Goal: Task Accomplishment & Management: Manage account settings

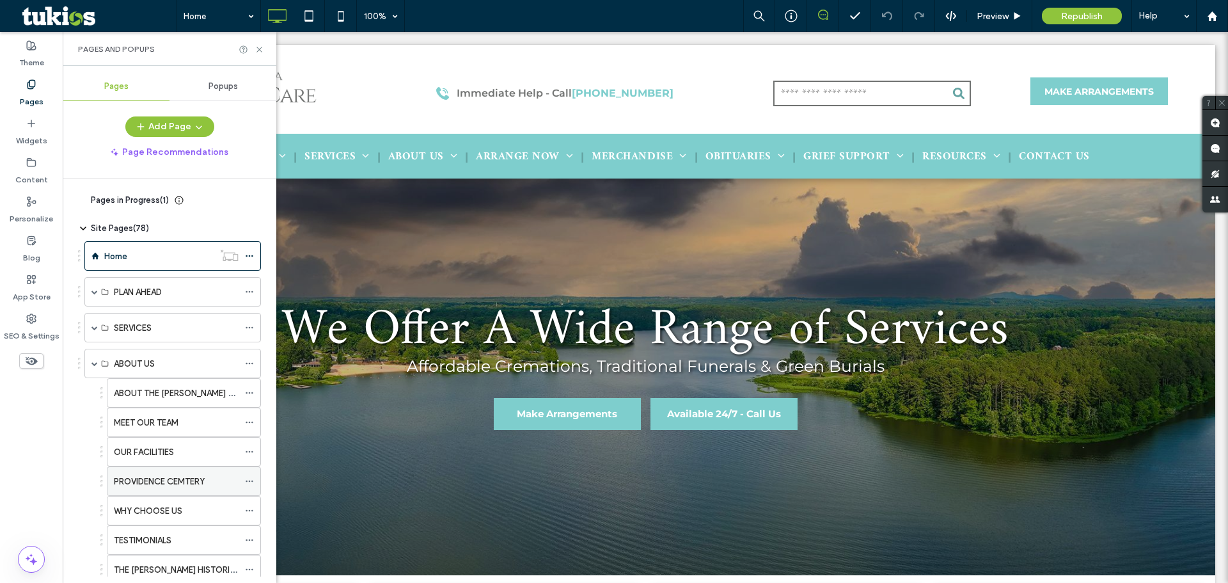
click at [247, 480] on use at bounding box center [249, 481] width 7 height 2
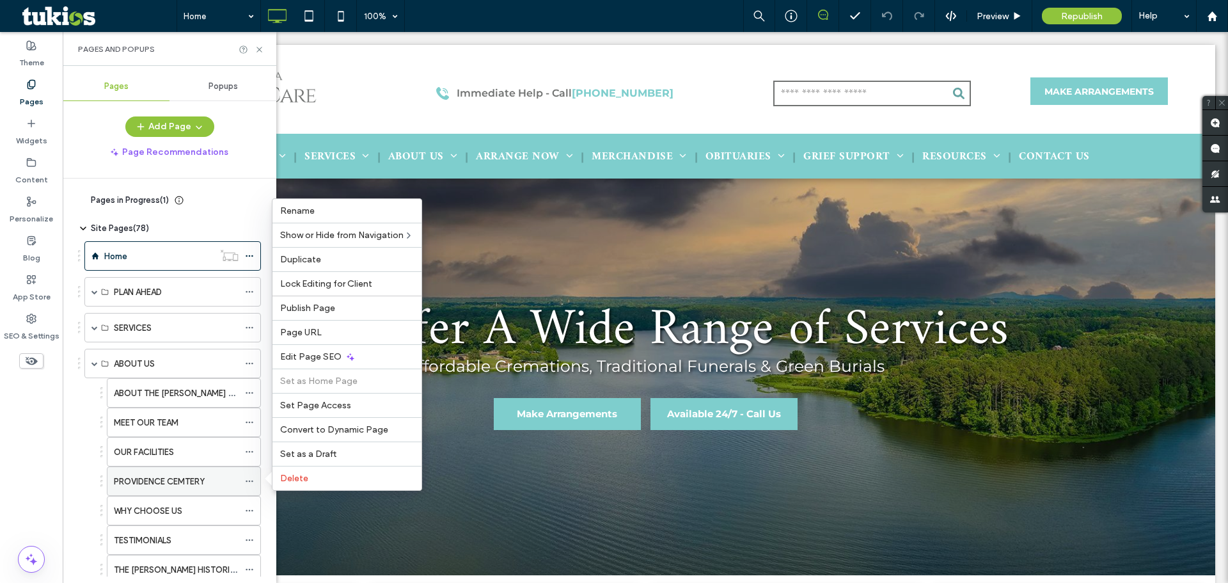
click at [226, 476] on div "PROVIDENCE CEMTERY" at bounding box center [176, 480] width 125 height 13
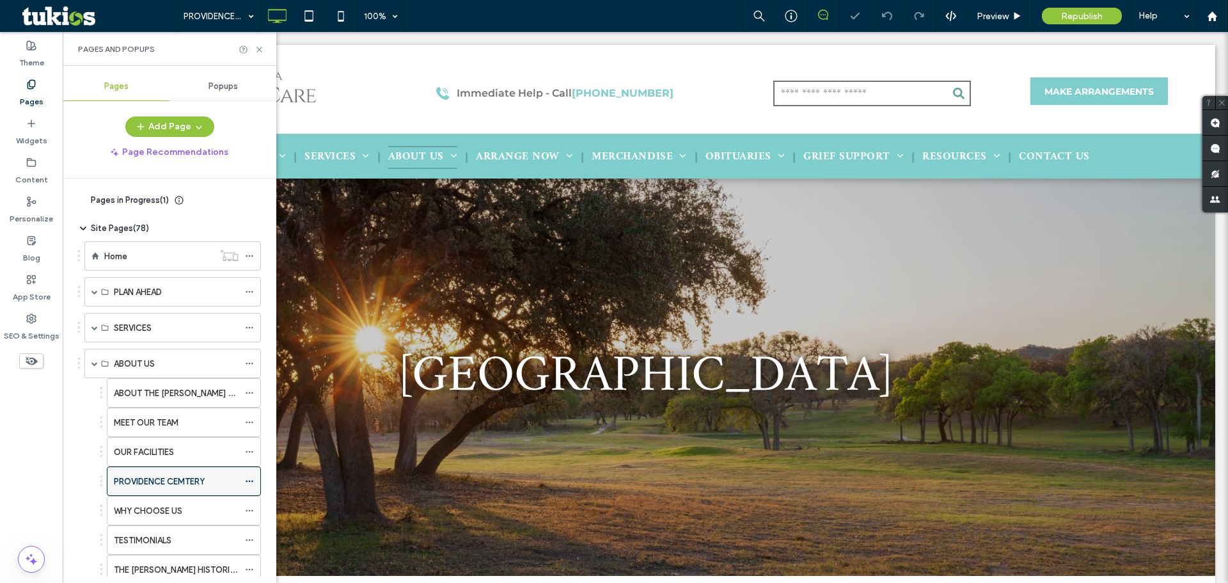
click at [246, 482] on icon at bounding box center [249, 480] width 9 height 9
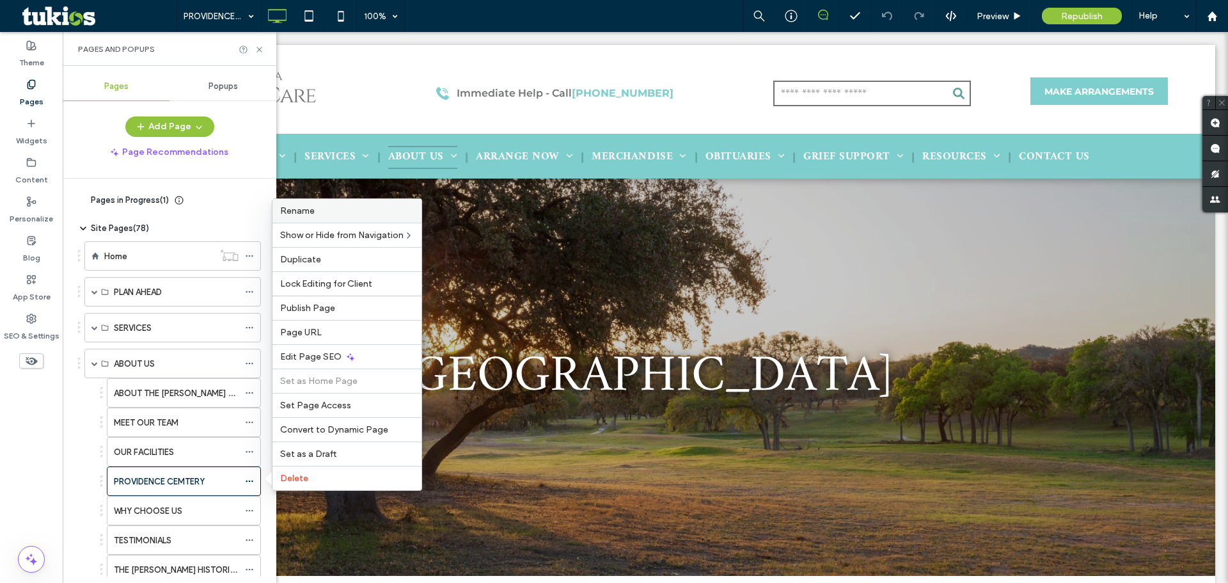
click at [336, 215] on label "Rename" at bounding box center [347, 210] width 134 height 11
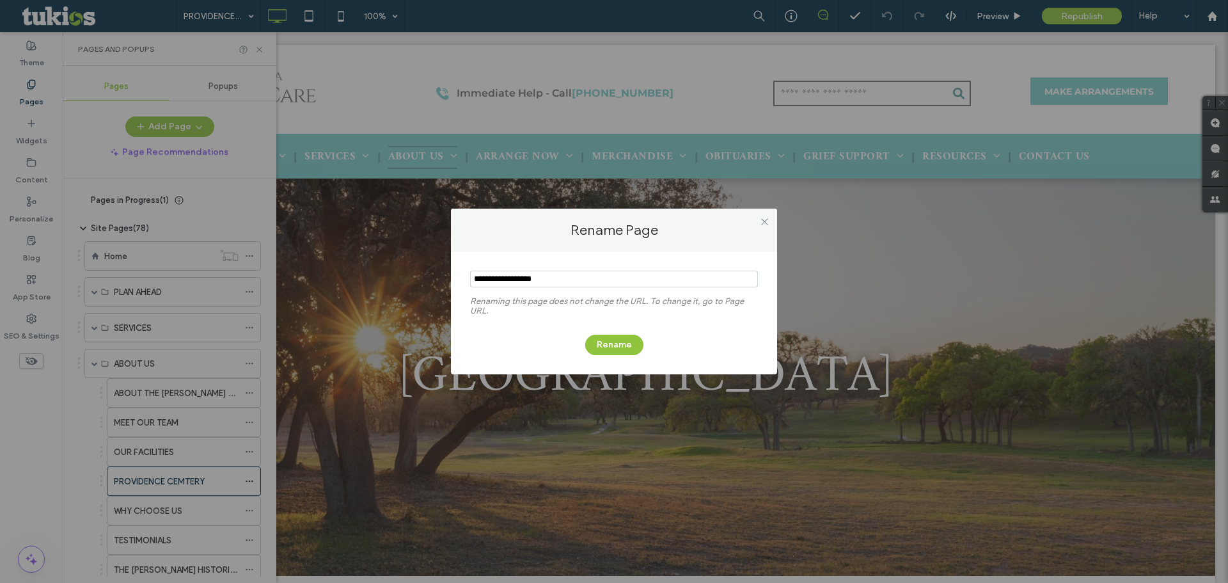
click at [548, 283] on input "notEmpty" at bounding box center [614, 278] width 288 height 17
type input "**********"
click at [618, 337] on button "Rename" at bounding box center [614, 344] width 58 height 20
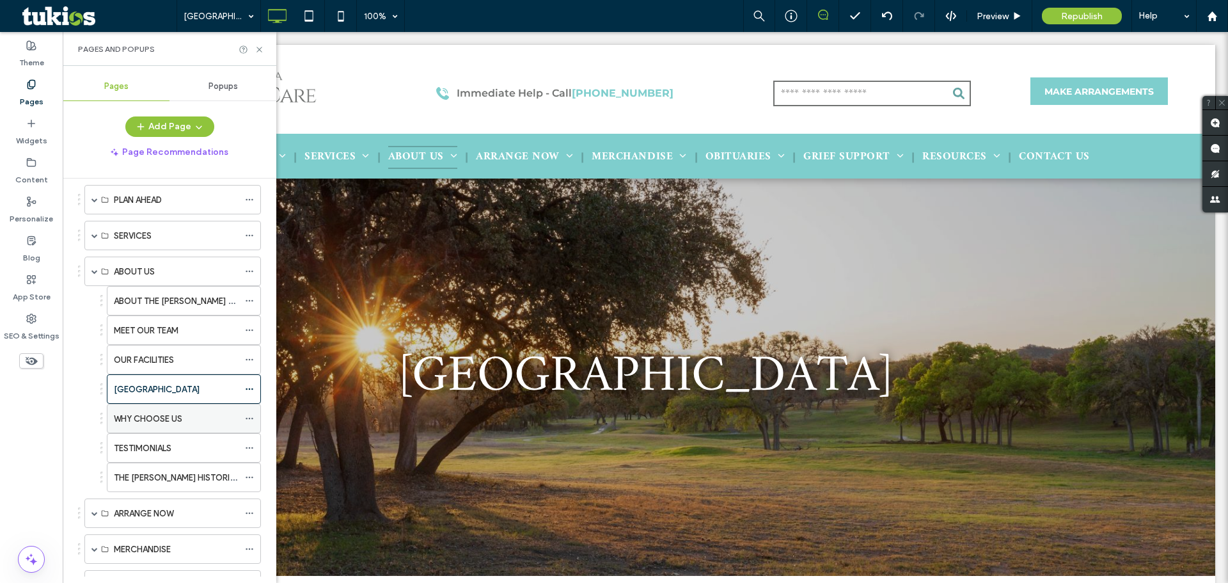
scroll to position [128, 0]
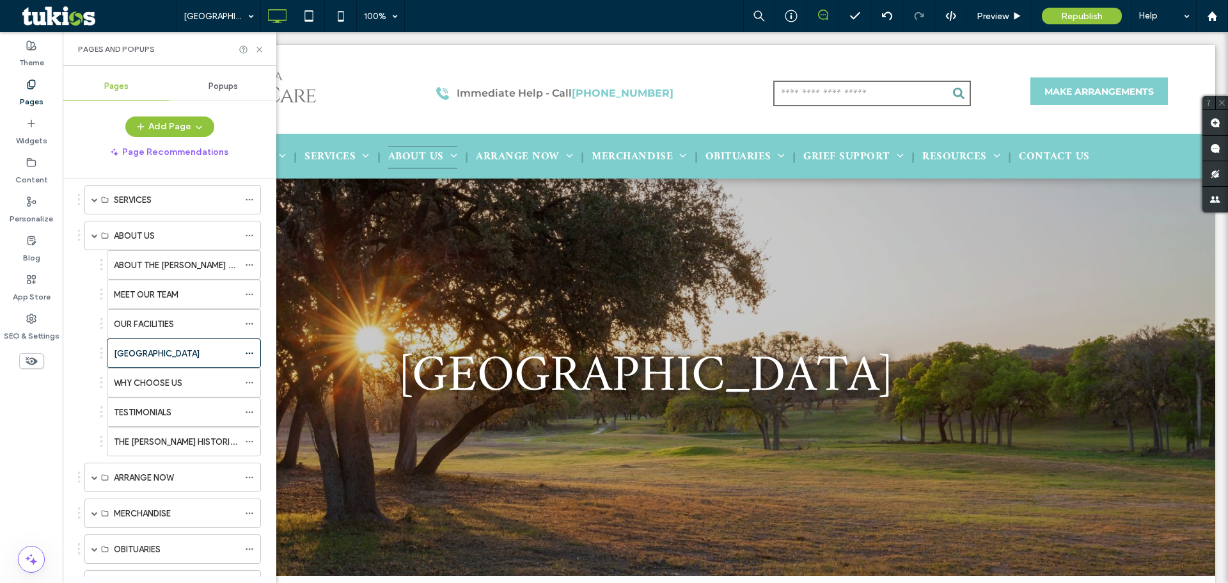
click at [166, 436] on label "THE [PERSON_NAME] HISTORIC MILL" at bounding box center [184, 441] width 141 height 22
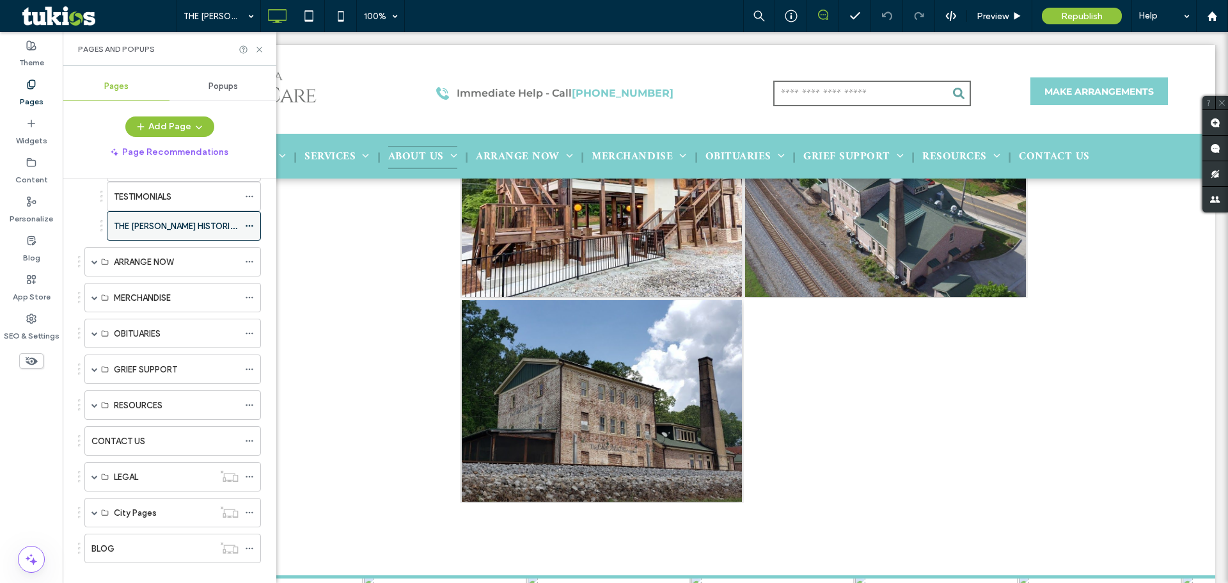
scroll to position [362, 0]
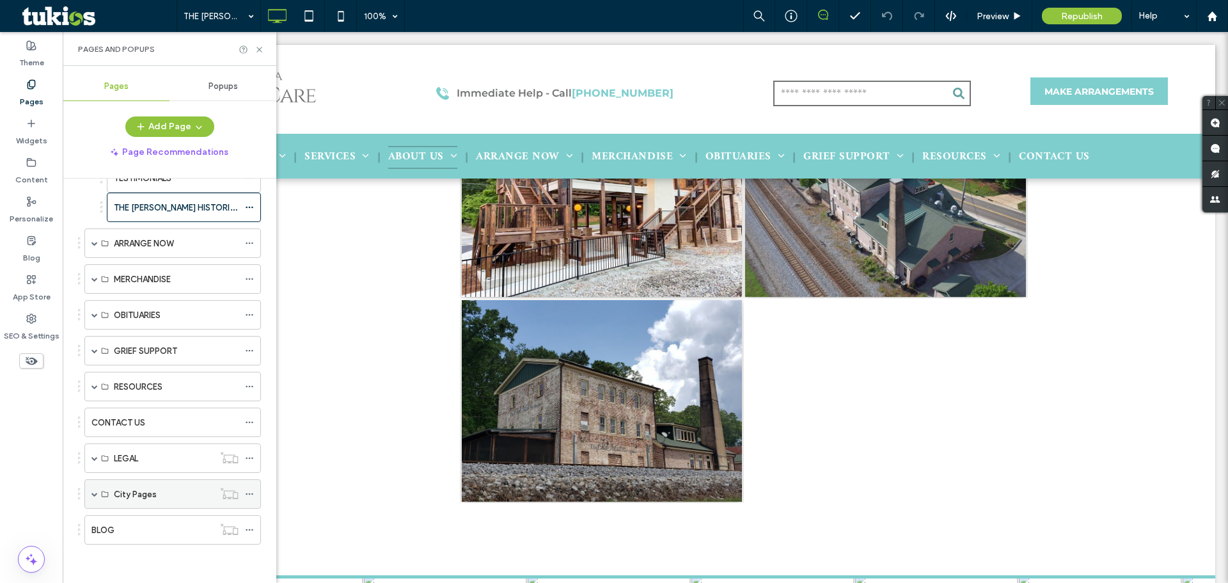
click at [95, 490] on span at bounding box center [94, 494] width 6 height 28
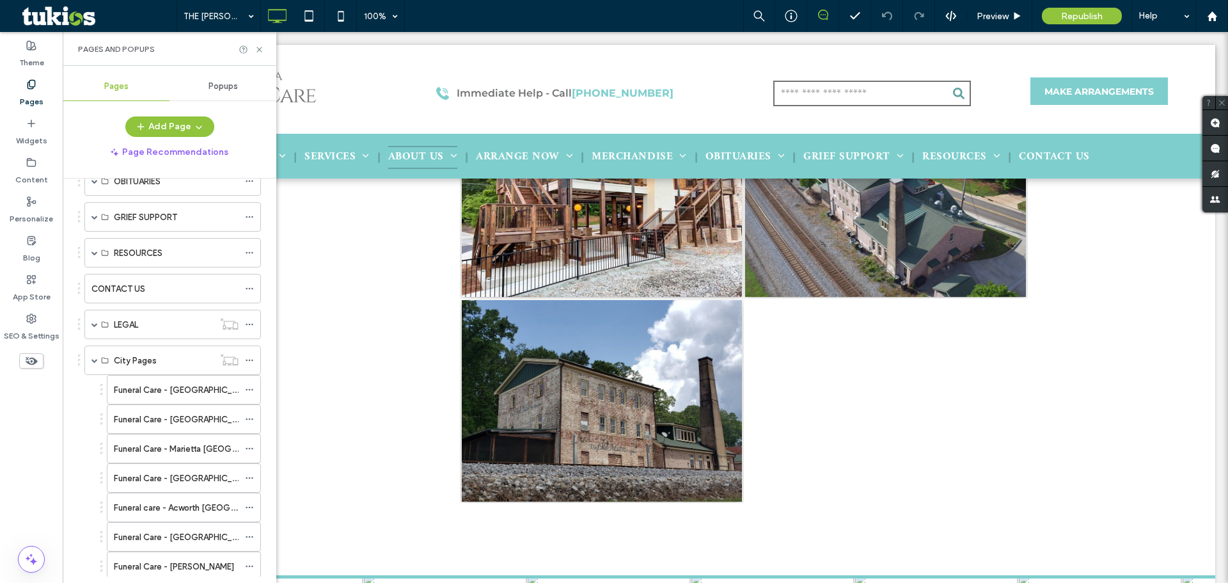
scroll to position [554, 0]
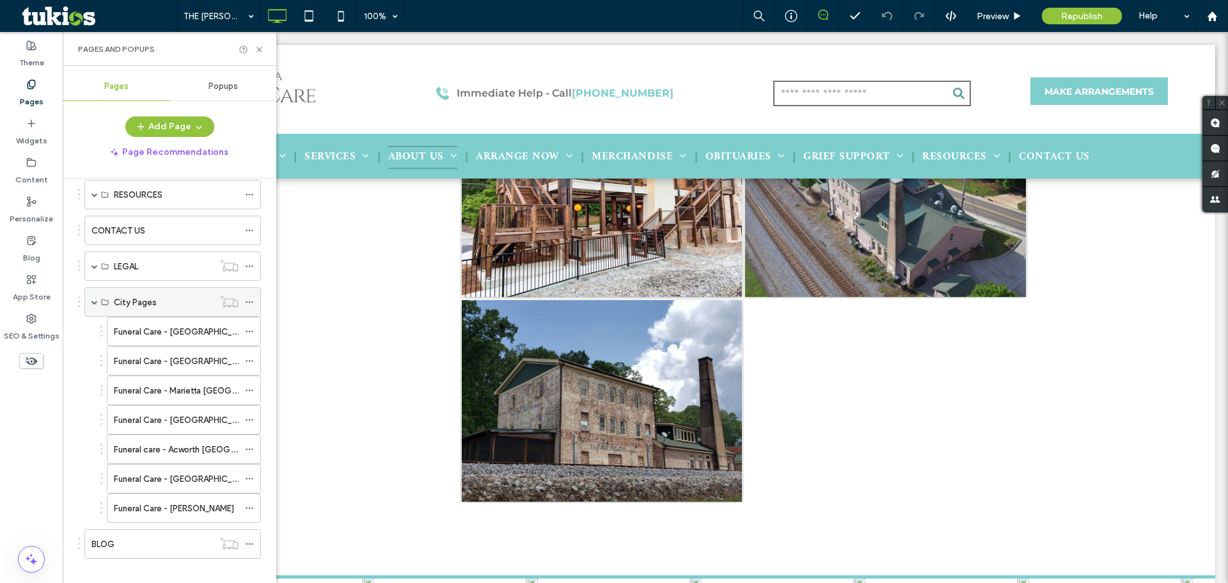
click at [91, 305] on span at bounding box center [94, 302] width 6 height 28
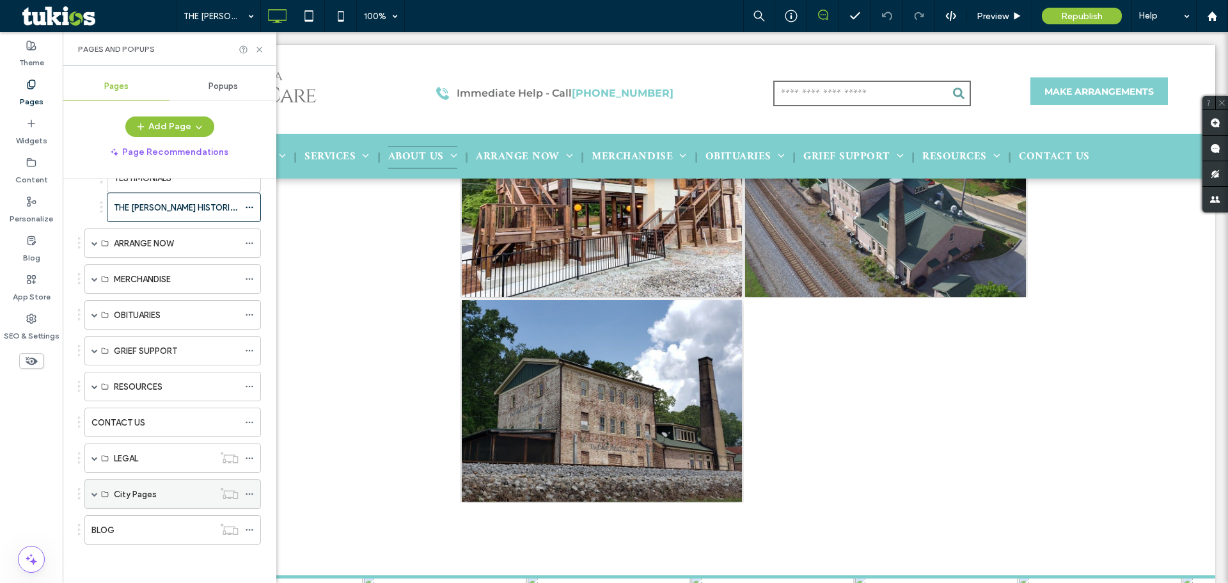
scroll to position [362, 0]
click at [99, 460] on div "LEGAL" at bounding box center [172, 457] width 176 height 29
click at [92, 461] on span at bounding box center [94, 458] width 6 height 28
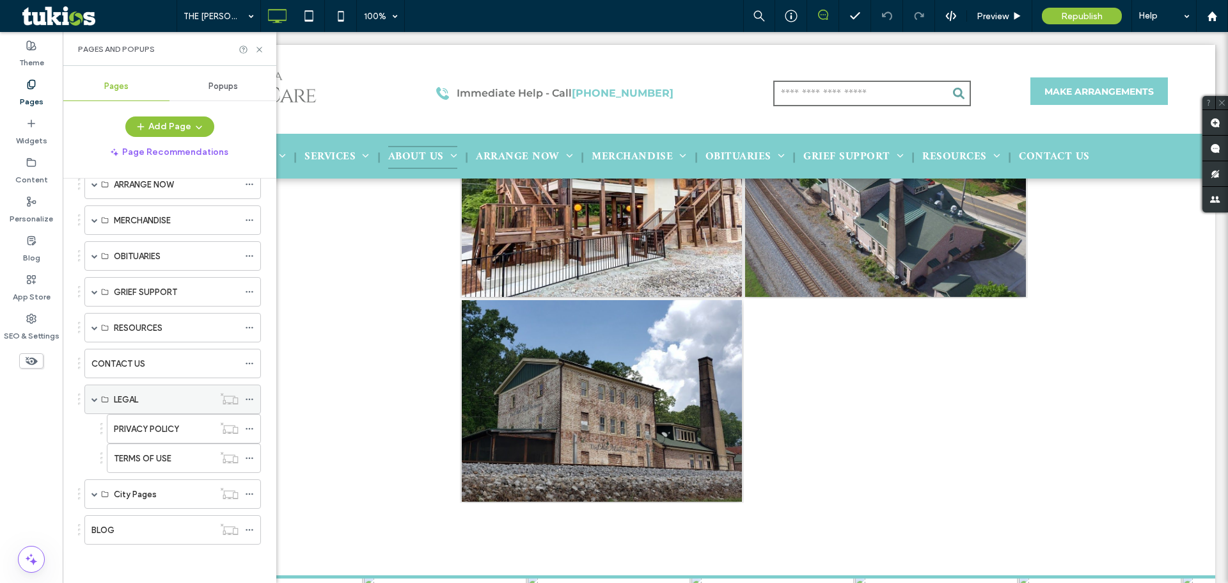
click at [97, 404] on span at bounding box center [94, 399] width 6 height 28
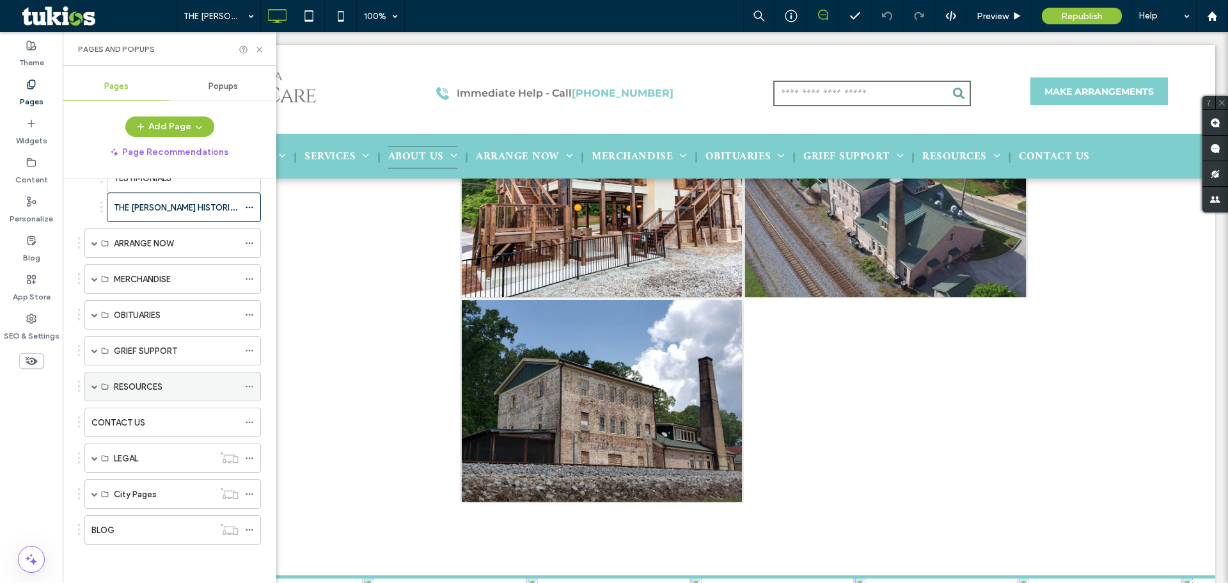
click at [90, 387] on div "RESOURCES" at bounding box center [172, 385] width 176 height 29
click at [94, 388] on span at bounding box center [94, 386] width 6 height 6
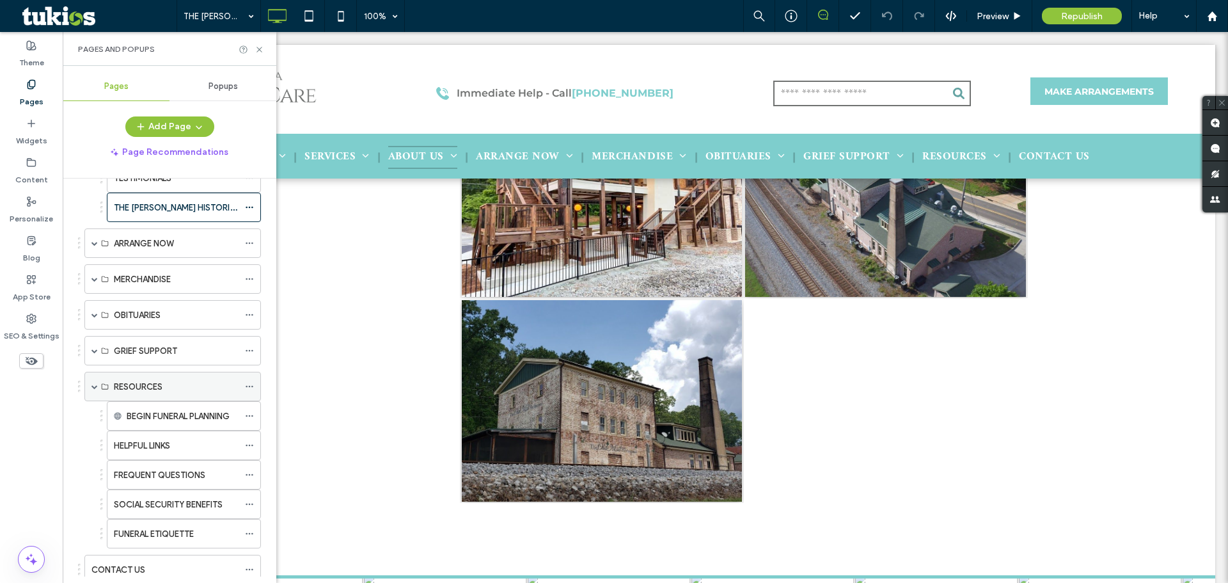
scroll to position [509, 0]
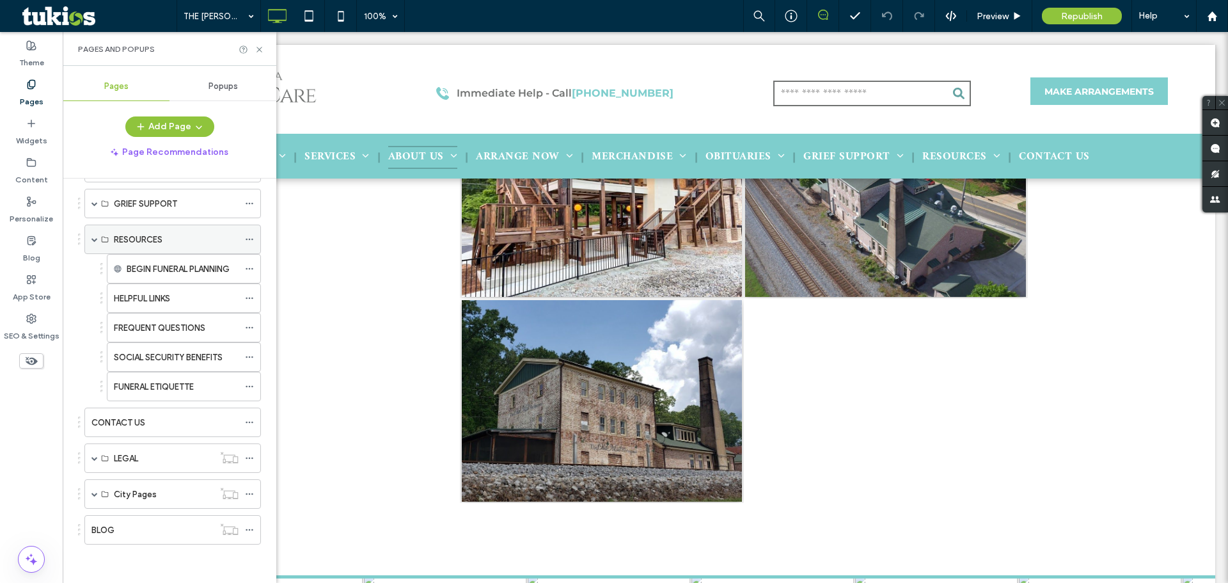
click at [90, 240] on div "RESOURCES" at bounding box center [172, 238] width 176 height 29
click at [92, 239] on span at bounding box center [94, 239] width 6 height 6
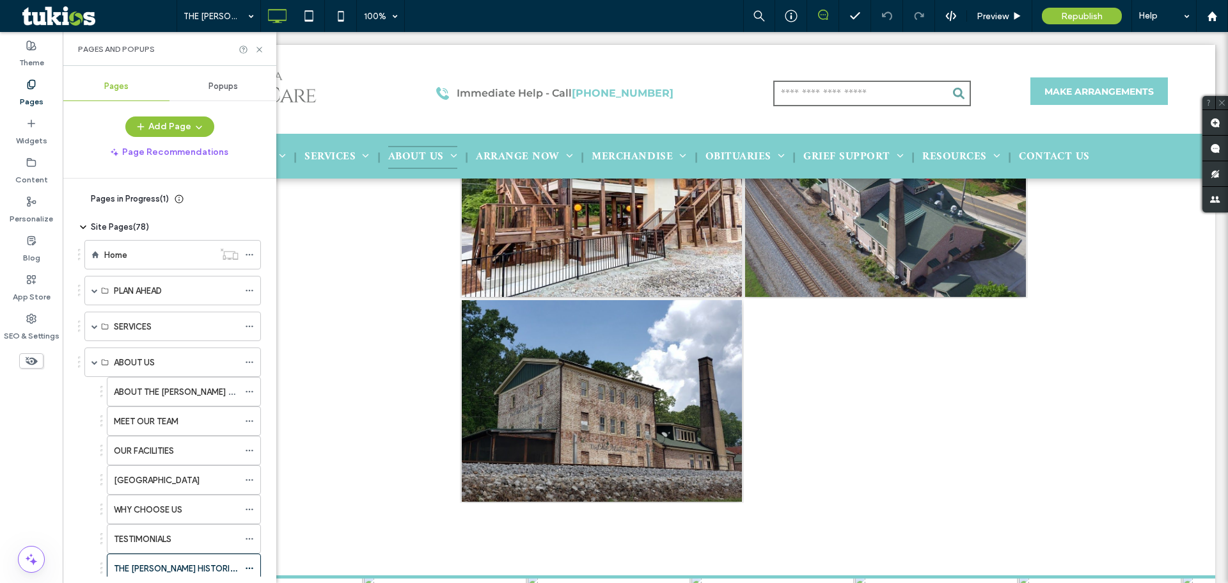
scroll to position [0, 0]
click at [98, 331] on div "SERVICES" at bounding box center [172, 327] width 176 height 29
click at [90, 327] on div "SERVICES" at bounding box center [172, 327] width 176 height 29
click at [95, 325] on span at bounding box center [94, 327] width 6 height 6
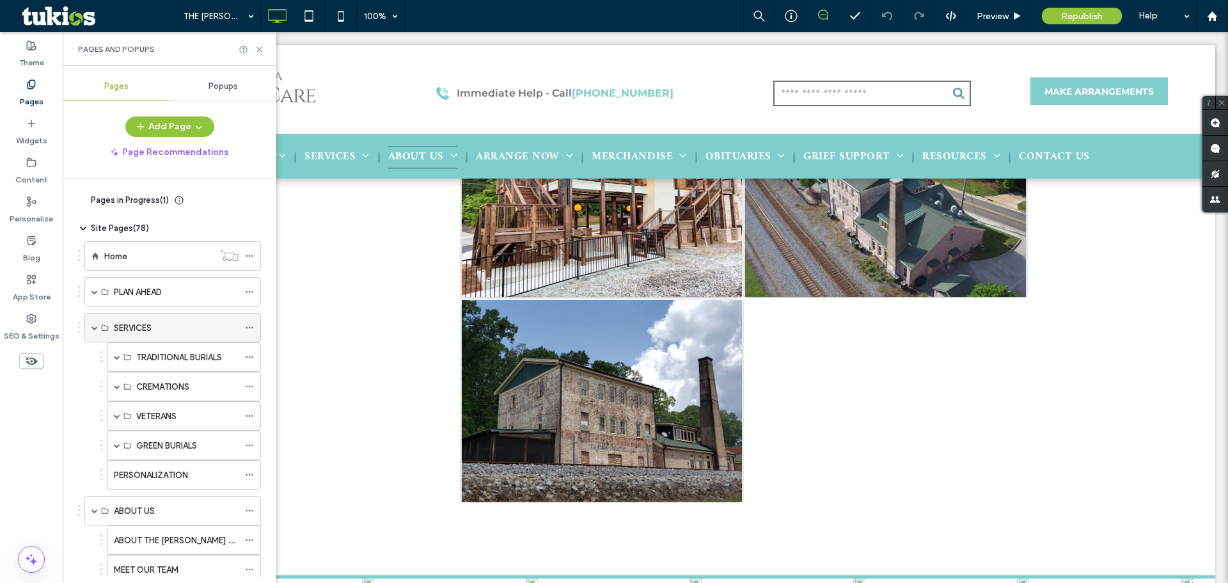
click at [95, 325] on span at bounding box center [94, 327] width 6 height 6
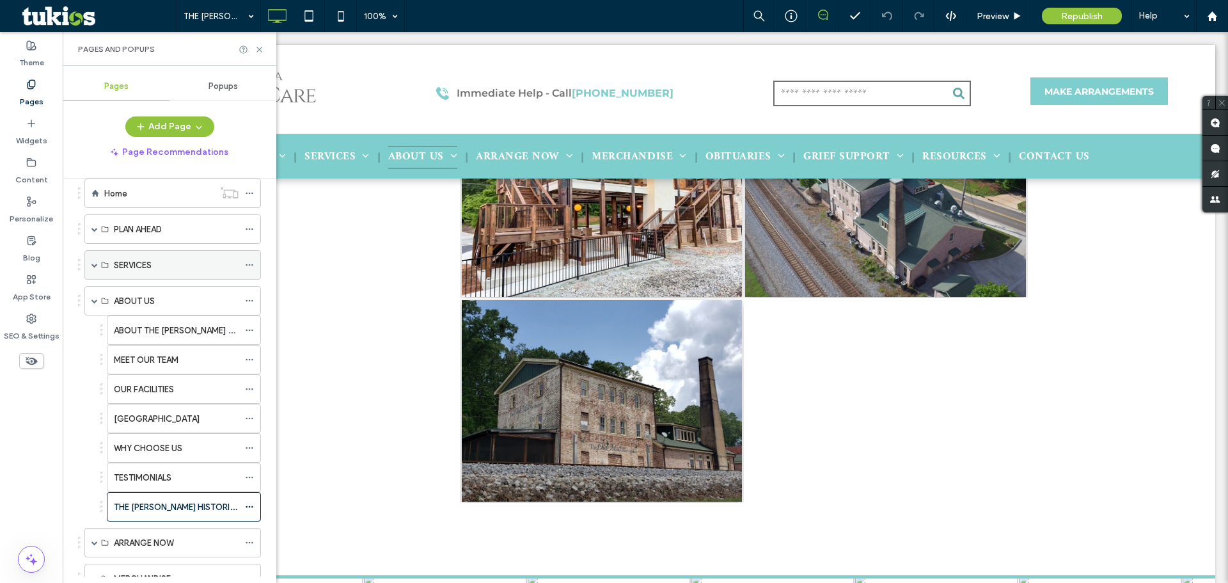
scroll to position [64, 0]
click at [203, 384] on div "OUR FACILITIES" at bounding box center [176, 387] width 125 height 13
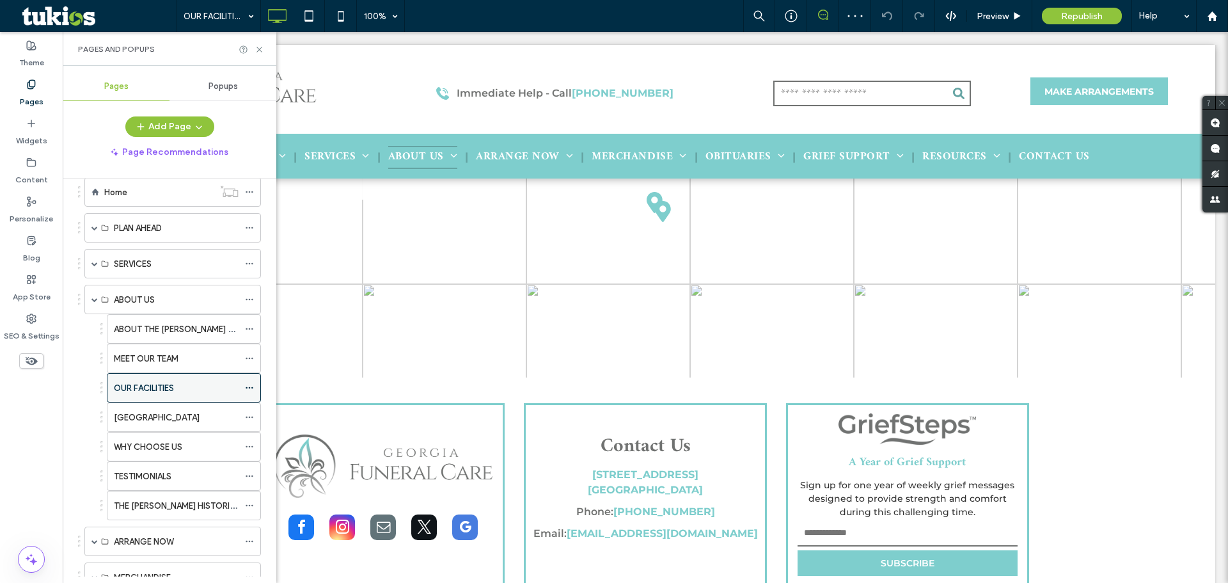
scroll to position [1918, 0]
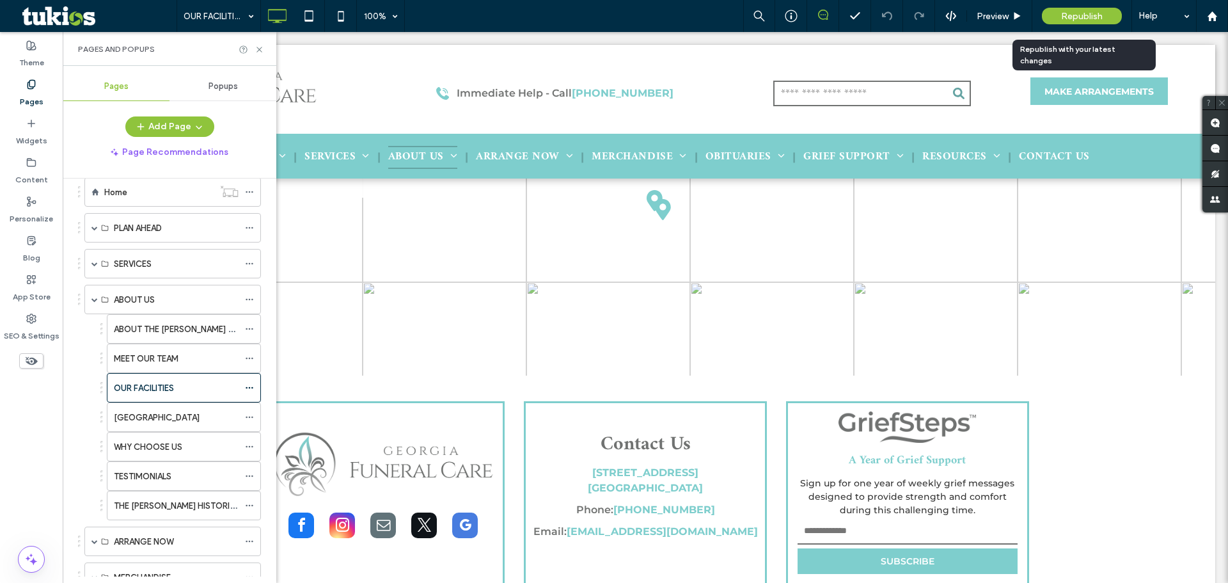
click at [1062, 18] on span "Republish" at bounding box center [1082, 16] width 42 height 11
